Goal: Check status: Check status

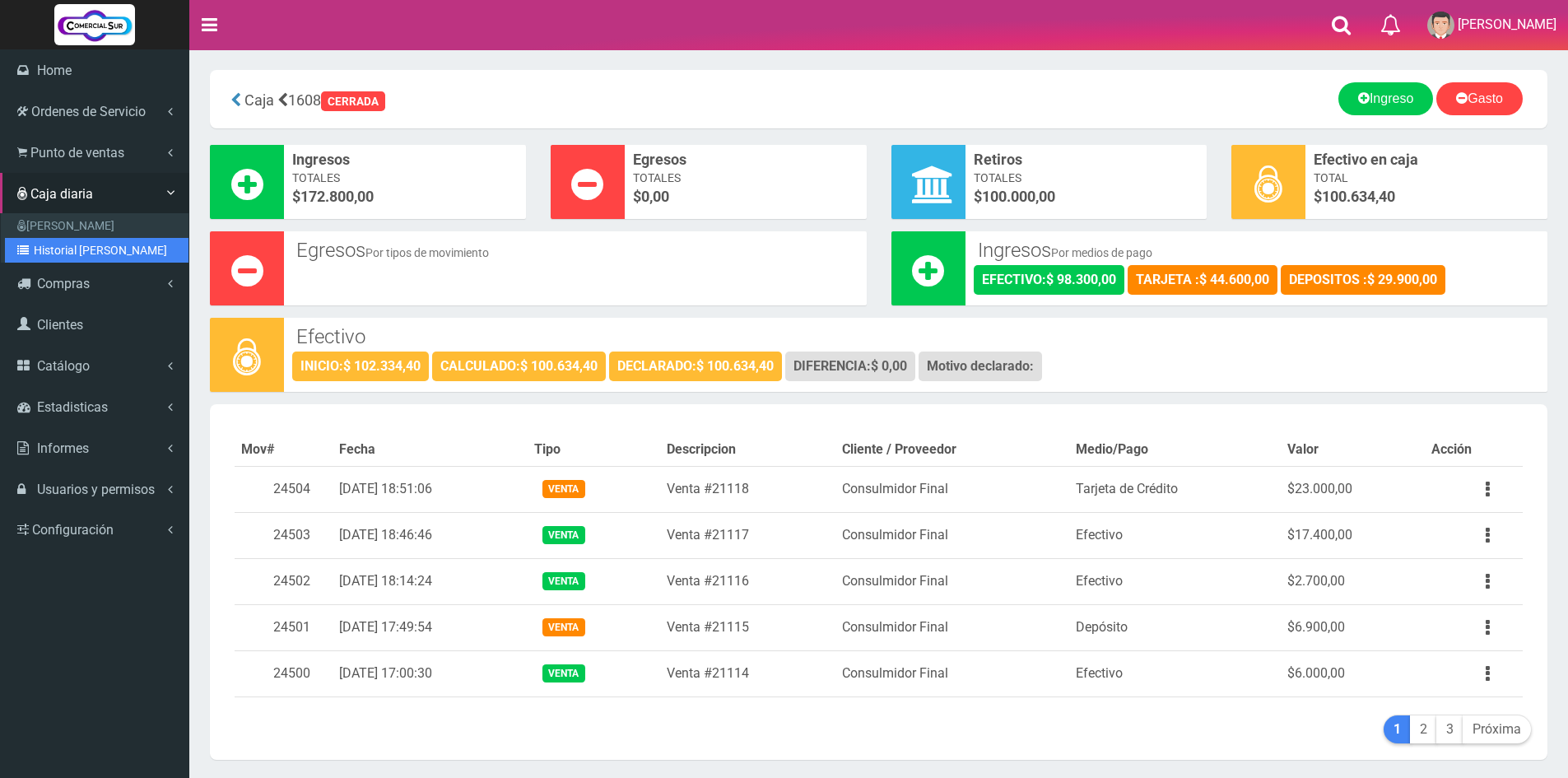
click at [79, 243] on link "Historial [PERSON_NAME]" at bounding box center [96, 249] width 184 height 25
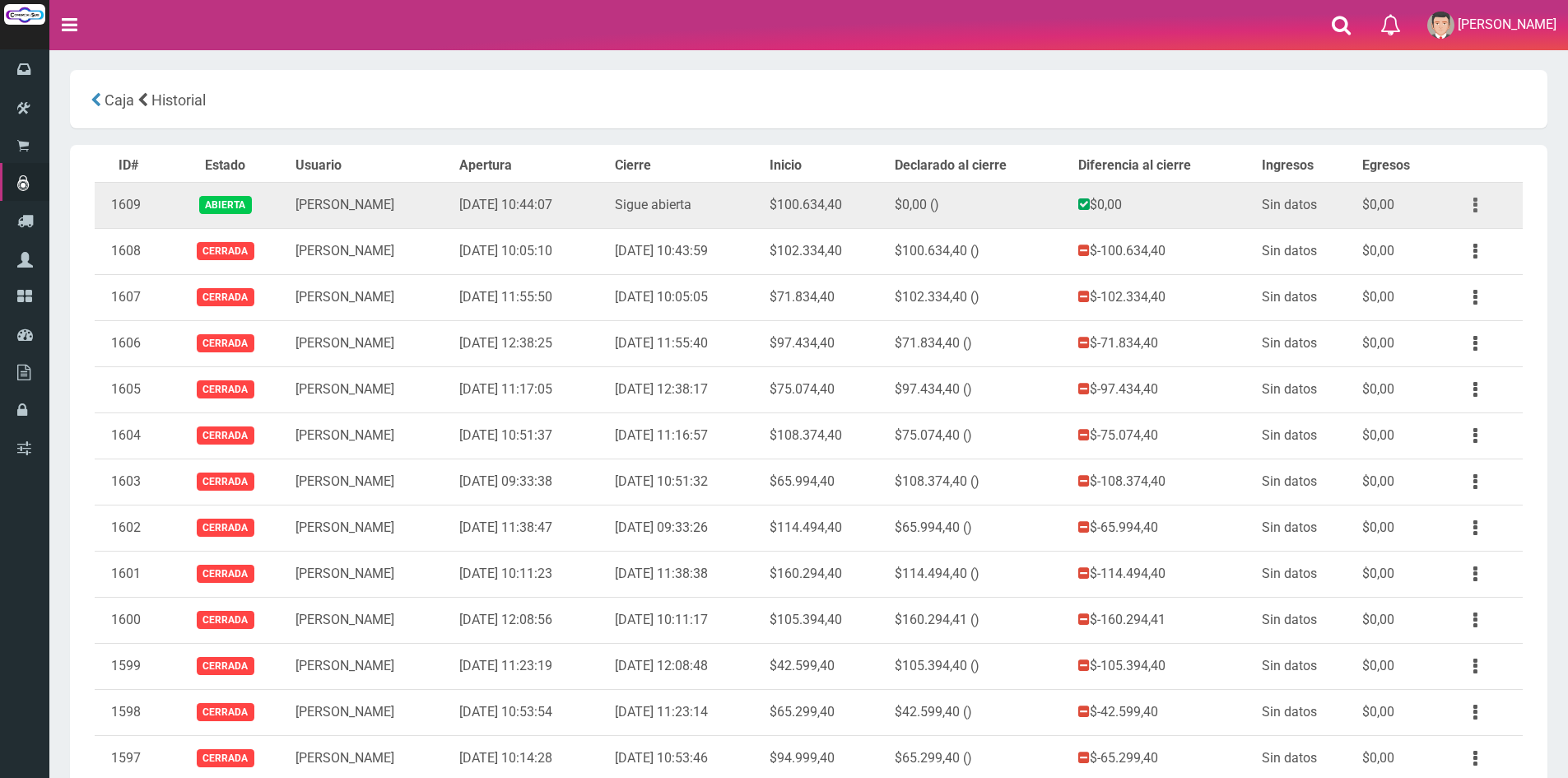
click at [1474, 207] on icon "button" at bounding box center [1476, 205] width 4 height 29
click at [1432, 241] on link "Ver" at bounding box center [1428, 245] width 130 height 36
